Goal: Information Seeking & Learning: Check status

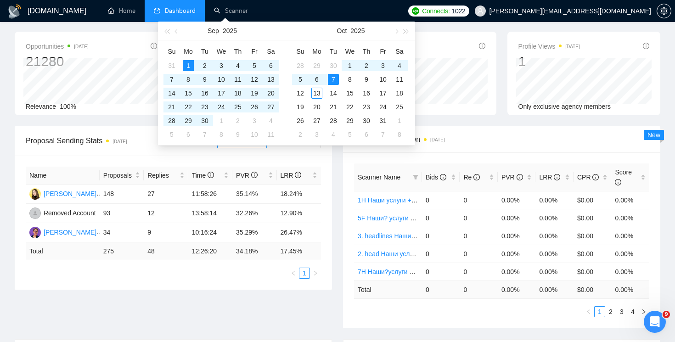
click at [193, 11] on span "Dashboard" at bounding box center [180, 11] width 31 height 8
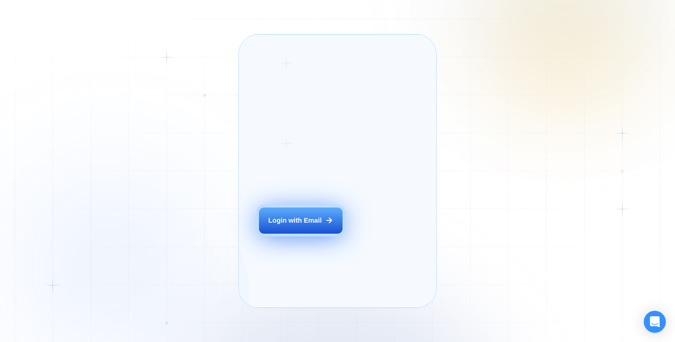
click at [317, 225] on div "Login with Email" at bounding box center [294, 220] width 53 height 9
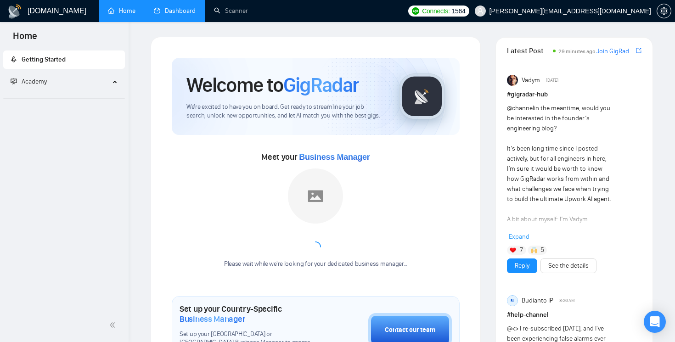
click at [184, 14] on link "Dashboard" at bounding box center [175, 11] width 42 height 8
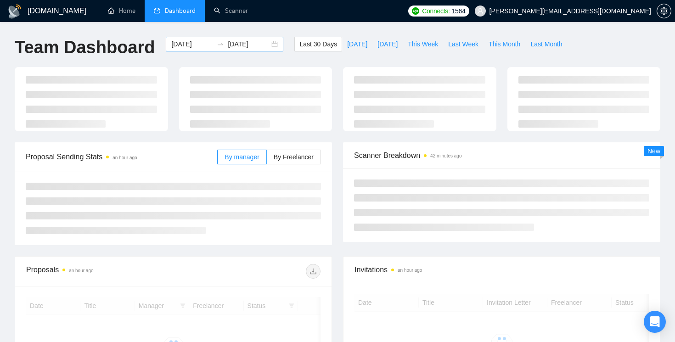
click at [267, 45] on div "2025-09-13 2025-10-13" at bounding box center [225, 44] width 118 height 15
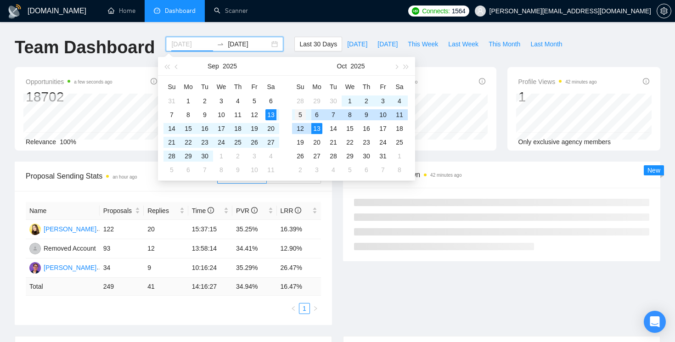
type input "2025-10-05"
click at [301, 115] on div "5" at bounding box center [300, 114] width 11 height 11
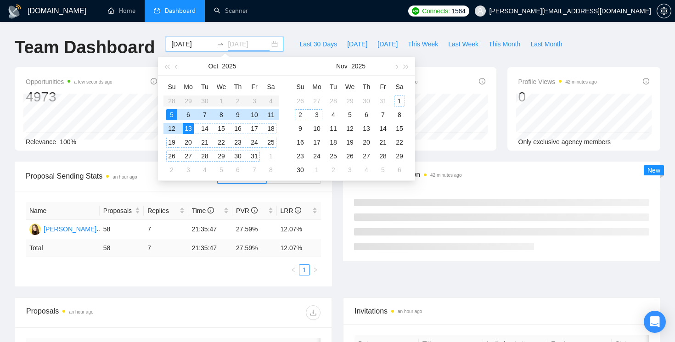
type input "2025-10-13"
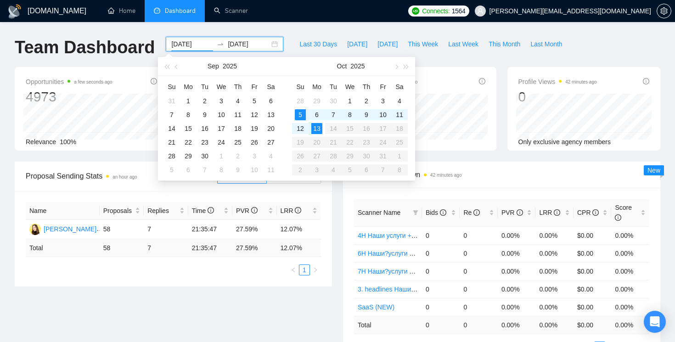
click at [178, 41] on input "2025-10-05" at bounding box center [192, 44] width 42 height 10
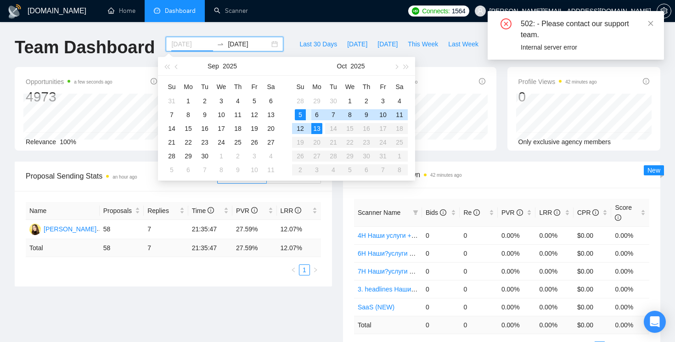
click at [315, 110] on div "6" at bounding box center [316, 114] width 11 height 11
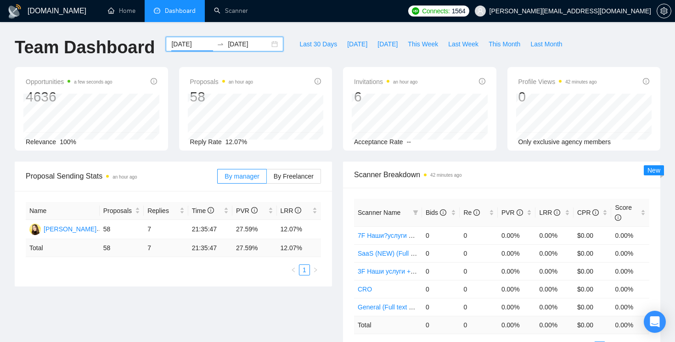
click at [265, 45] on div "2025-10-06 2025-10-13" at bounding box center [225, 44] width 118 height 15
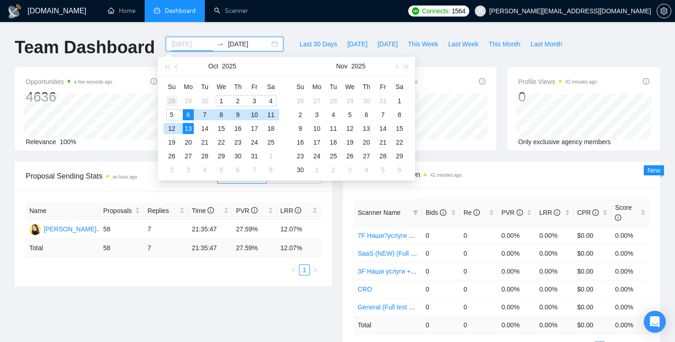
type input "2025-09-28"
click at [174, 98] on div "28" at bounding box center [171, 101] width 11 height 11
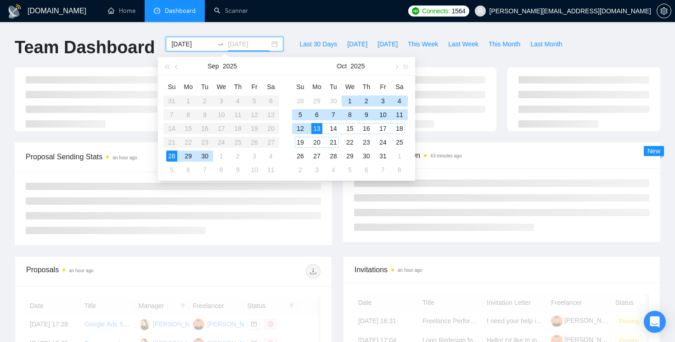
type input "2025-10-13"
click at [314, 127] on div "13" at bounding box center [316, 128] width 11 height 11
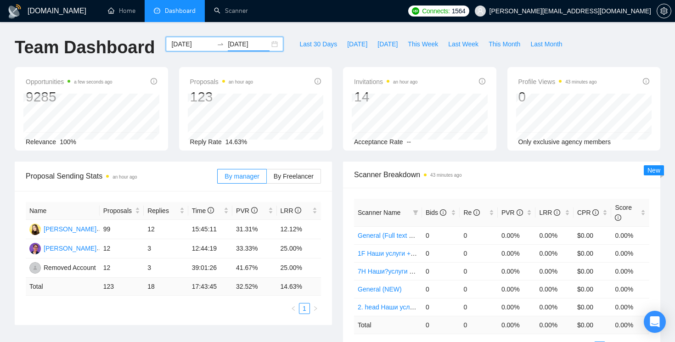
click at [267, 43] on div "2025-09-28 2025-10-13" at bounding box center [225, 44] width 118 height 15
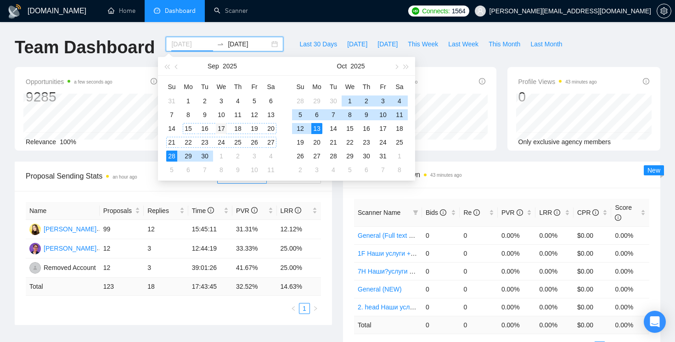
type input "2025-09-17"
click at [219, 126] on div "17" at bounding box center [221, 128] width 11 height 11
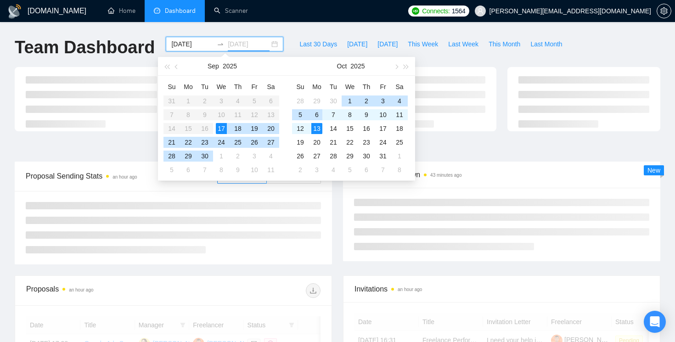
type input "2025-10-13"
click at [318, 131] on div "13" at bounding box center [316, 128] width 11 height 11
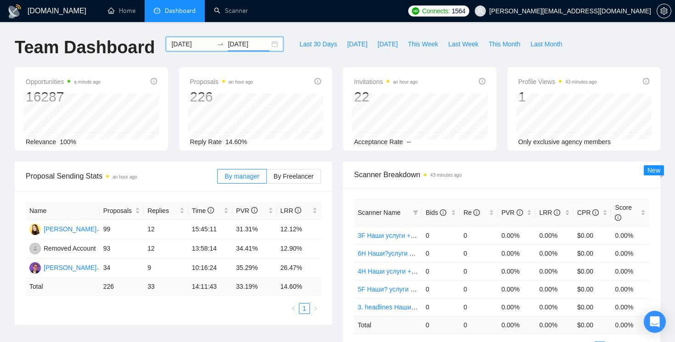
click at [268, 40] on div "2025-09-17 2025-10-13" at bounding box center [225, 44] width 118 height 15
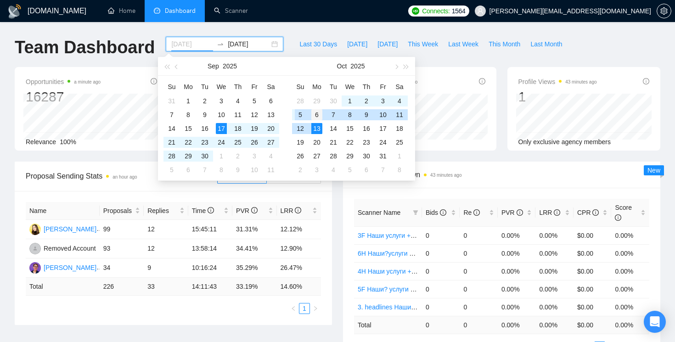
type input "2025-10-06"
click at [315, 113] on div "6" at bounding box center [316, 114] width 11 height 11
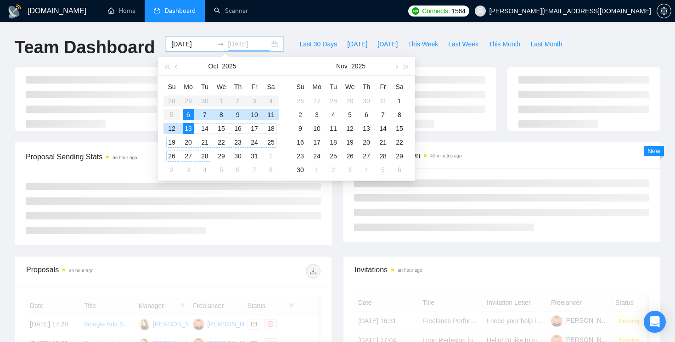
type input "2025-10-13"
click at [189, 122] on td "13" at bounding box center [188, 129] width 17 height 14
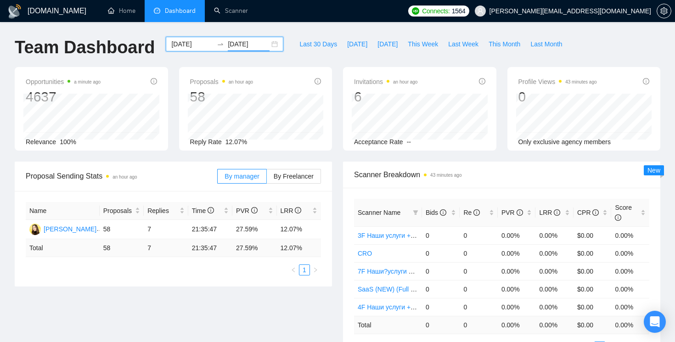
click at [265, 46] on div "2025-10-06 2025-10-13" at bounding box center [225, 44] width 118 height 15
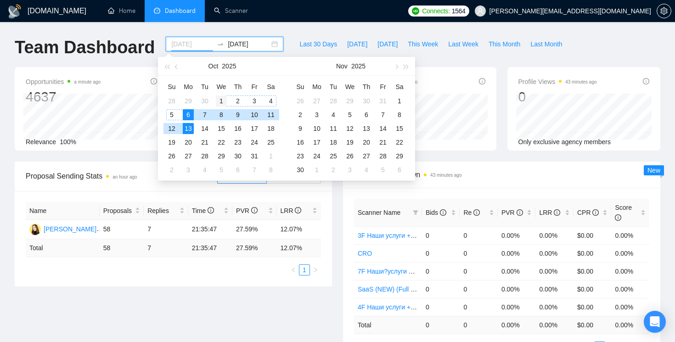
type input "2025-10-01"
click at [220, 98] on div "1" at bounding box center [221, 101] width 11 height 11
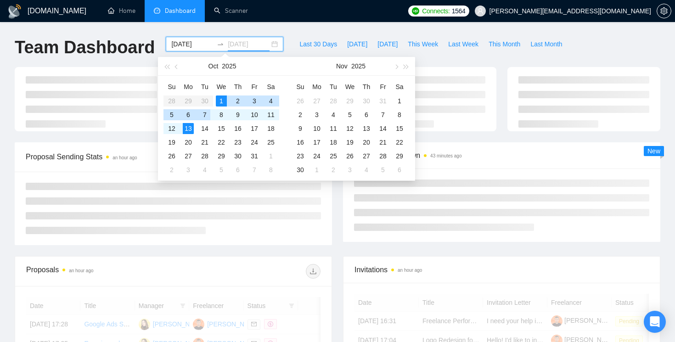
type input "2025-10-13"
click at [187, 127] on div "13" at bounding box center [188, 128] width 11 height 11
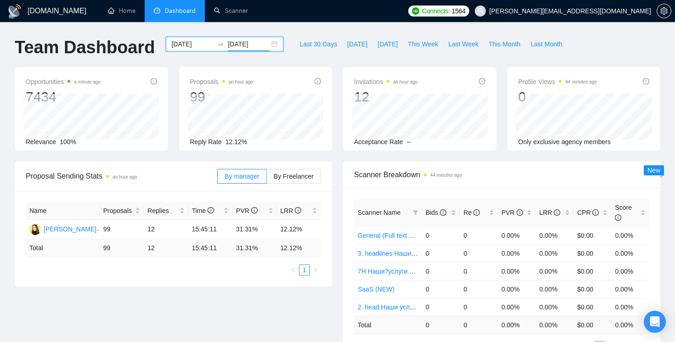
click at [265, 43] on div "2025-10-01 2025-10-13" at bounding box center [225, 44] width 118 height 15
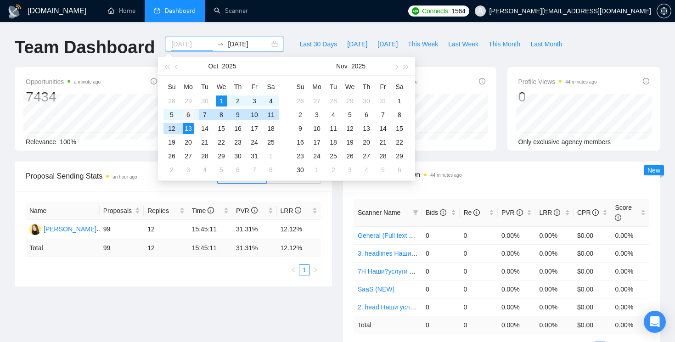
type input "2025-10-06"
click at [192, 113] on div "6" at bounding box center [188, 114] width 11 height 11
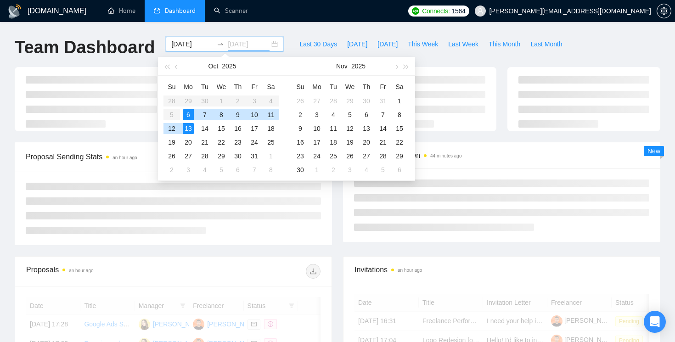
click at [190, 127] on div "13" at bounding box center [188, 128] width 11 height 11
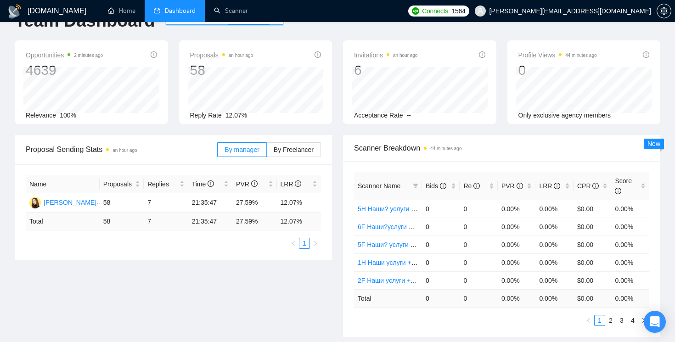
scroll to position [45, 0]
